Goal: Transaction & Acquisition: Purchase product/service

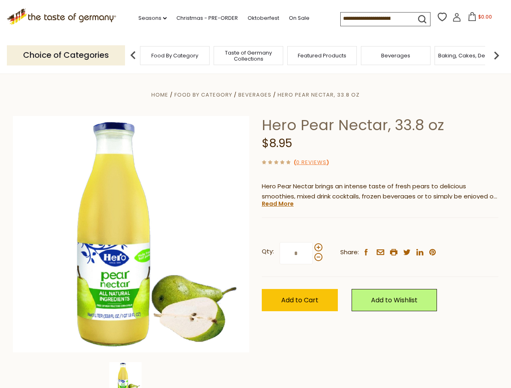
click at [255, 194] on div "Home Food By Category [GEOGRAPHIC_DATA] Hero Pear Nectar, 33.8 oz Hero Pear Nec…" at bounding box center [256, 246] width 498 height 312
click at [149, 18] on link "Seasons dropdown_arrow" at bounding box center [152, 18] width 28 height 9
click at [375, 19] on input at bounding box center [375, 18] width 68 height 11
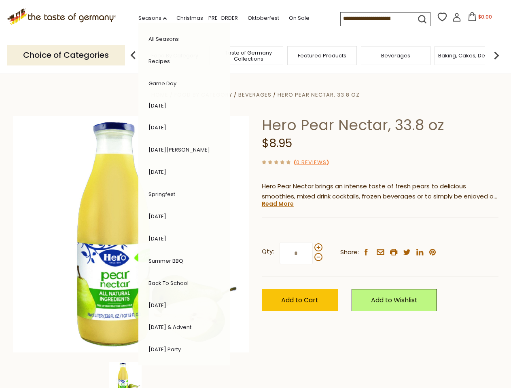
click at [478, 19] on span "$0.00" at bounding box center [485, 16] width 14 height 7
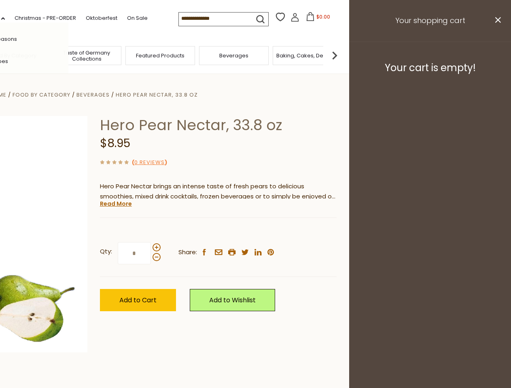
click at [68, 55] on div "All Seasons Recipes Game Day [DATE] [DATE] [DATE][PERSON_NAME] [DATE] Springfes…" at bounding box center [23, 194] width 92 height 343
click at [496, 55] on footer "Your cart is empty!" at bounding box center [430, 68] width 162 height 52
click at [255, 231] on div "Qty: * Share: facebook email printer twitter linkedin pinterest" at bounding box center [218, 253] width 237 height 47
click at [131, 375] on div "Home Food By Category [GEOGRAPHIC_DATA] Hero Pear Nectar, 33.8 oz Hero Pear Nec…" at bounding box center [94, 246] width 498 height 312
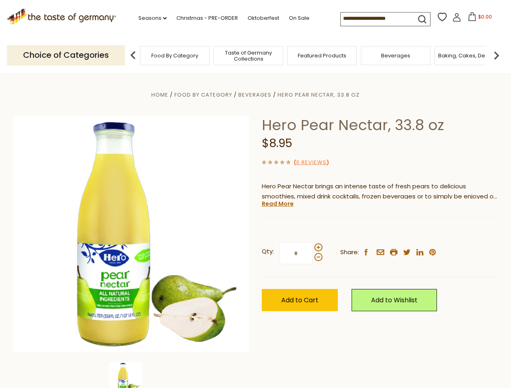
click at [131, 375] on img at bounding box center [125, 378] width 32 height 32
click at [277, 204] on link "Read More" at bounding box center [278, 204] width 32 height 8
